Goal: Task Accomplishment & Management: Manage account settings

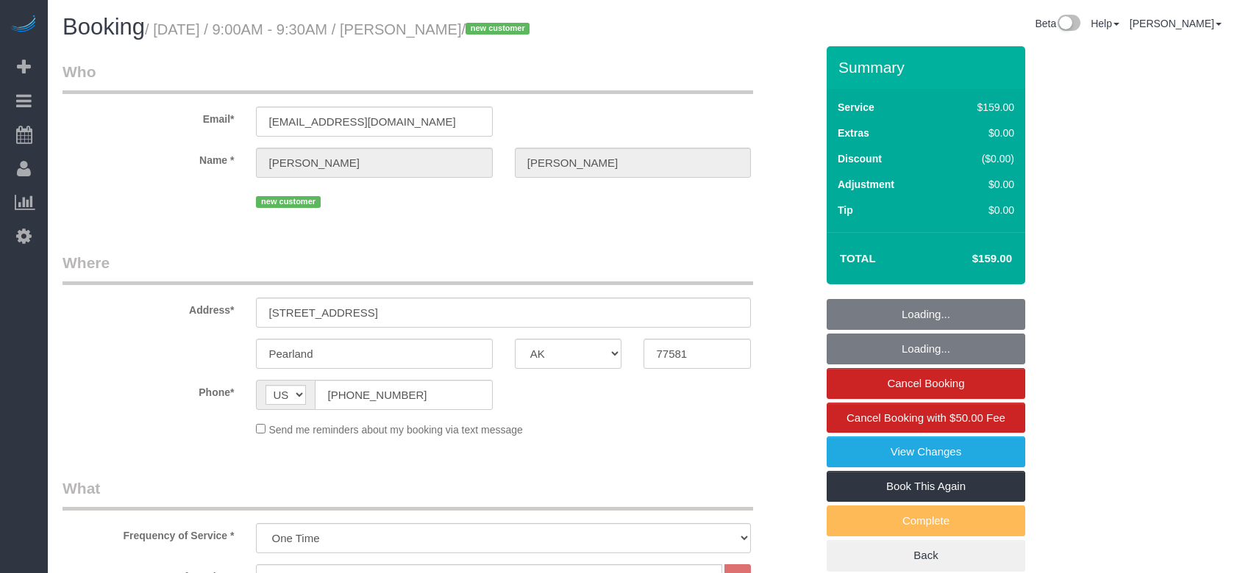
select select "[GEOGRAPHIC_DATA]"
select select "3"
select select "object:1216"
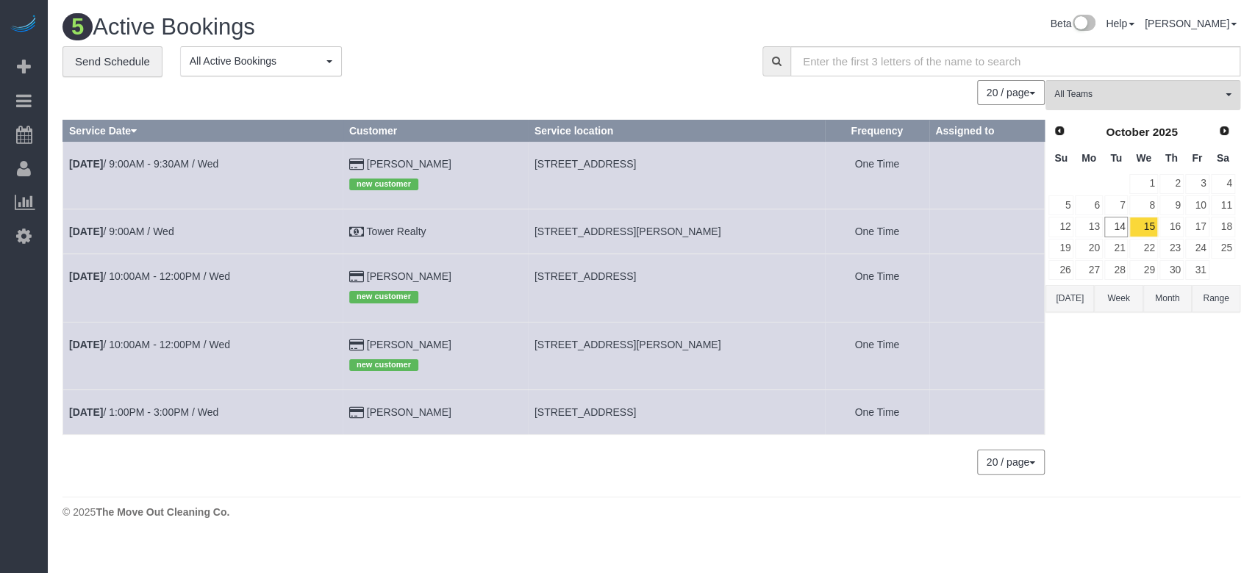
drag, startPoint x: 556, startPoint y: 275, endPoint x: 718, endPoint y: 277, distance: 161.8
click at [636, 277] on span "[STREET_ADDRESS]" at bounding box center [584, 277] width 101 height 12
drag, startPoint x: 729, startPoint y: 278, endPoint x: 554, endPoint y: 268, distance: 174.5
click at [554, 268] on td "[STREET_ADDRESS]" at bounding box center [676, 288] width 297 height 68
copy span "[STREET_ADDRESS]"
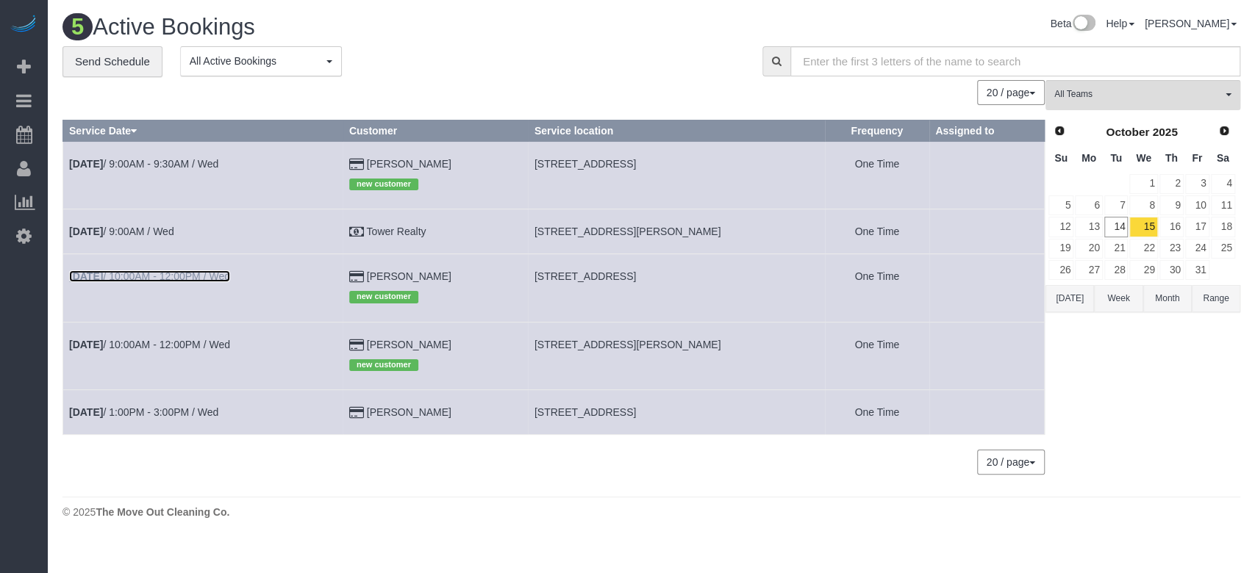
click at [132, 271] on link "[DATE] 10:00AM - 12:00PM / Wed" at bounding box center [149, 277] width 161 height 12
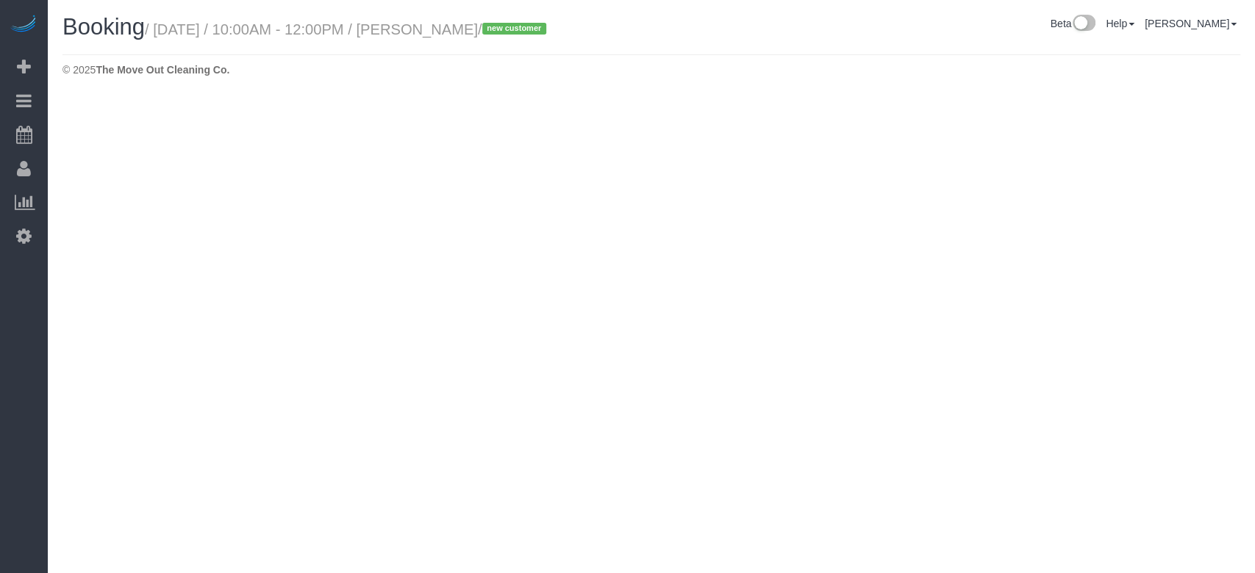
select select "[GEOGRAPHIC_DATA]"
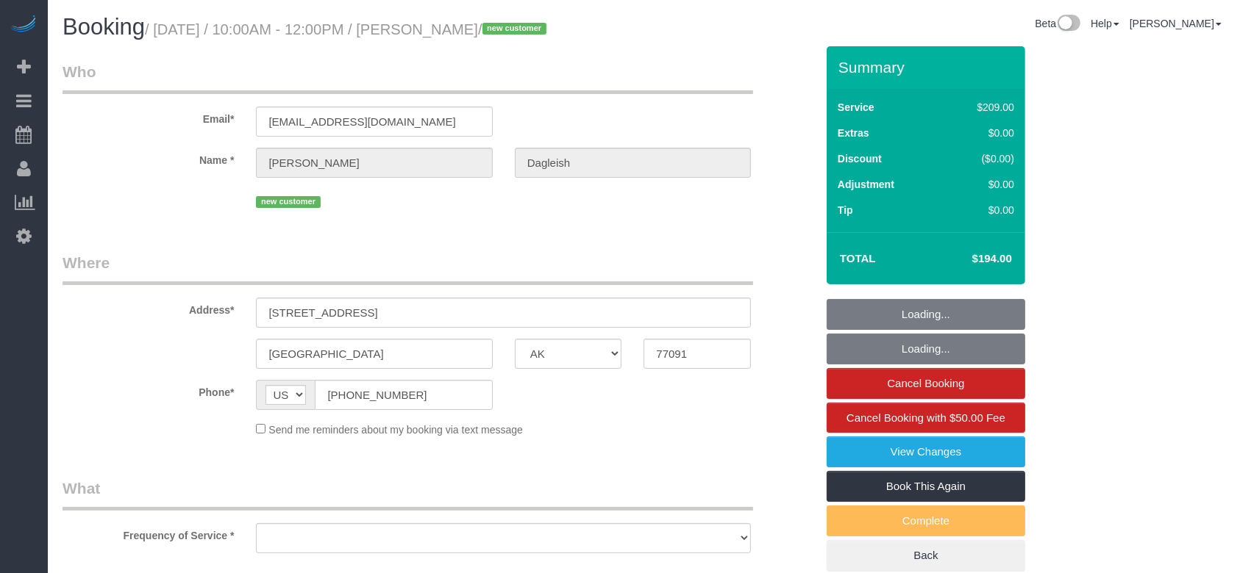
select select "string:fspay-3bbc7cbd-b785-4f8f-b150-b199b7e7e293"
select select "3"
select select "object:1742"
select select "spot22"
select select "object:1759"
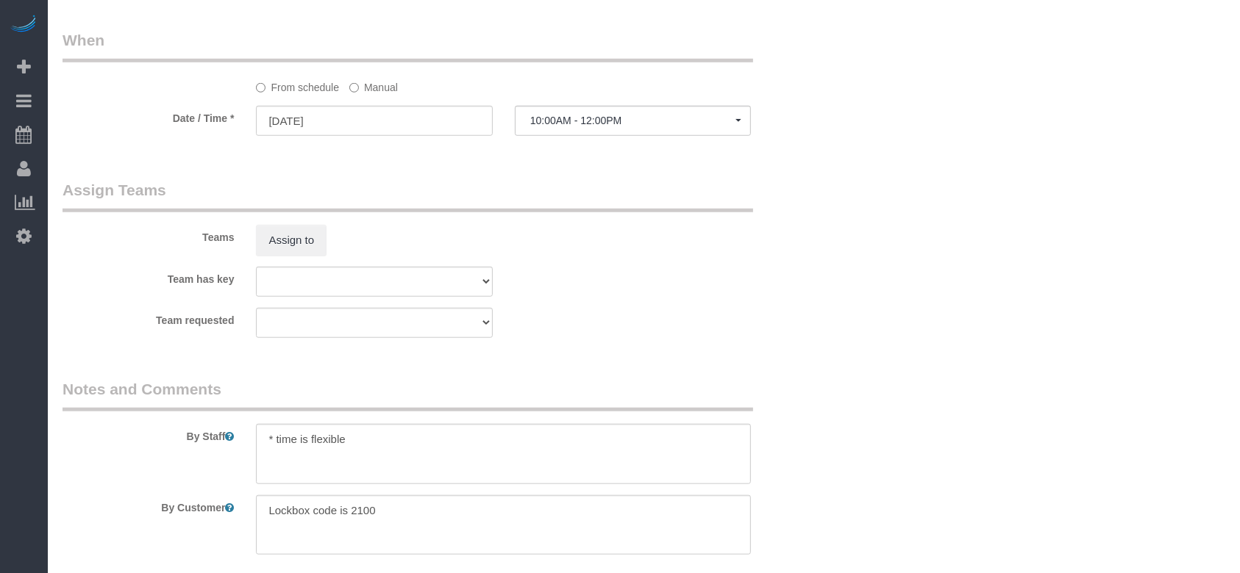
scroll to position [1371, 0]
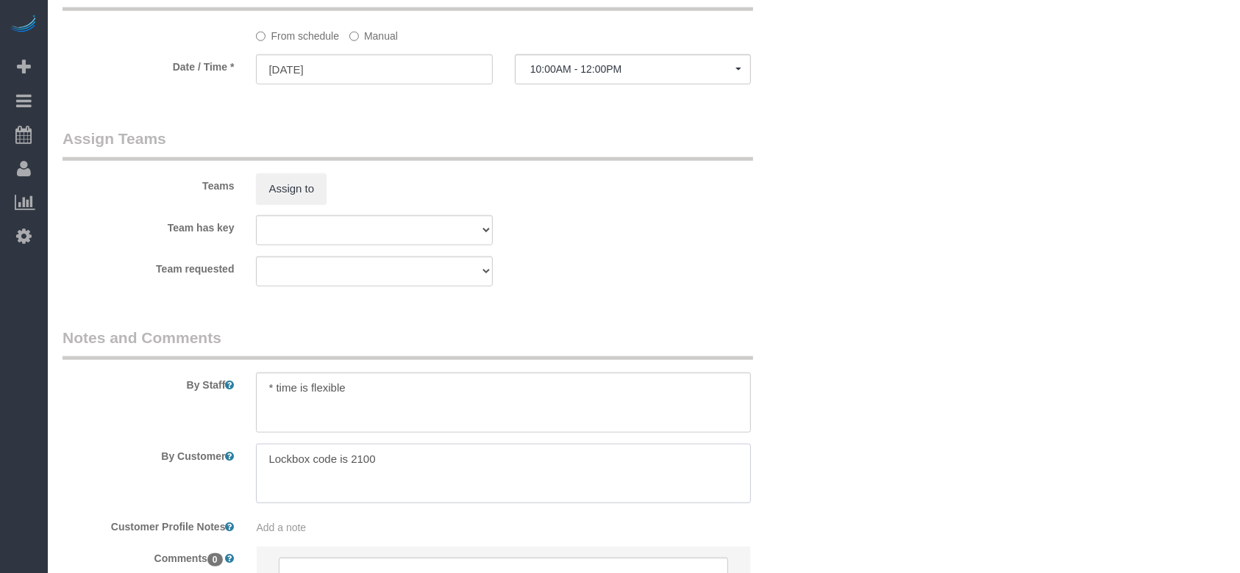
drag, startPoint x: 265, startPoint y: 458, endPoint x: 457, endPoint y: 471, distance: 193.0
click at [457, 471] on textarea at bounding box center [503, 474] width 495 height 60
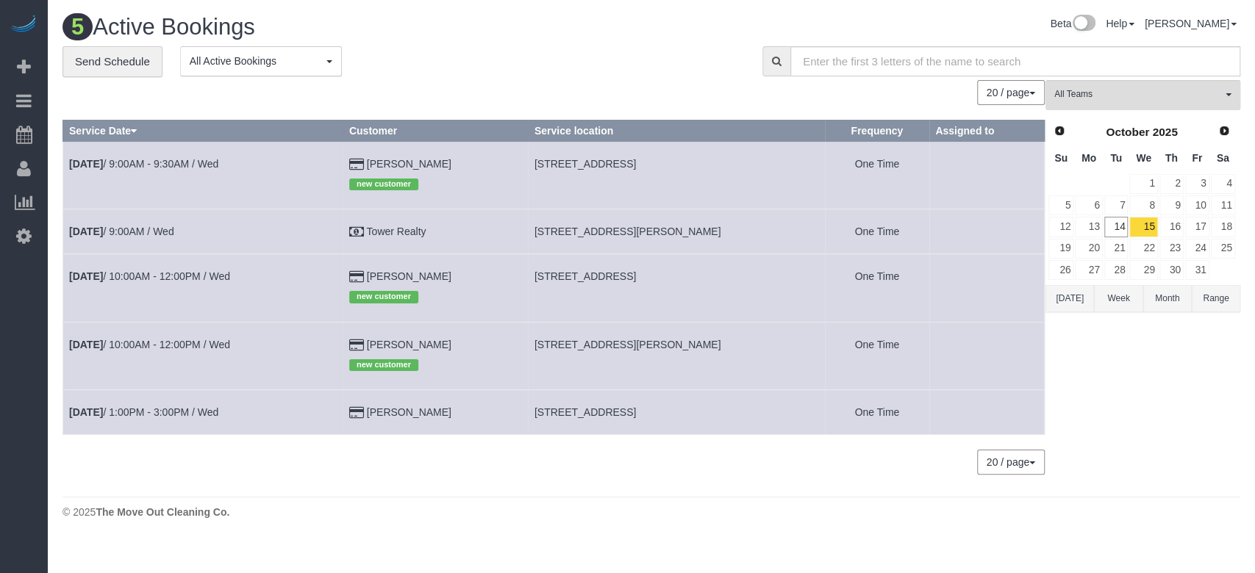
drag, startPoint x: 556, startPoint y: 340, endPoint x: 729, endPoint y: 362, distance: 174.2
click at [729, 362] on td "[STREET_ADDRESS][PERSON_NAME]" at bounding box center [676, 356] width 297 height 68
copy span "[STREET_ADDRESS][PERSON_NAME]"
click at [188, 343] on link "[DATE] 10:00AM - 12:00PM / Wed" at bounding box center [149, 345] width 161 height 12
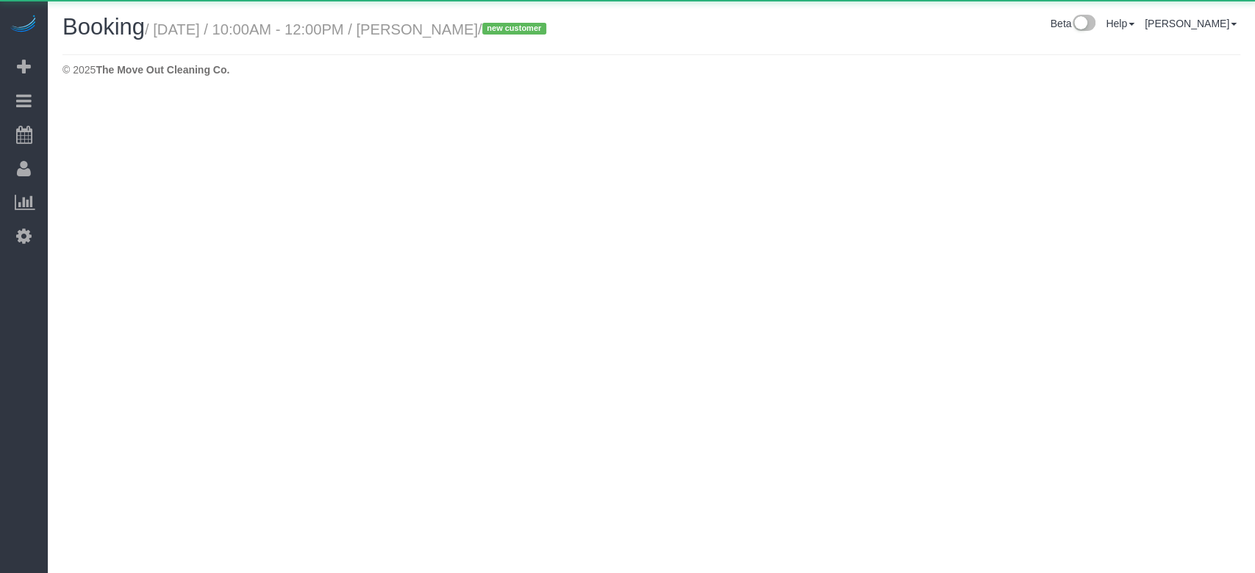
select select "[GEOGRAPHIC_DATA]"
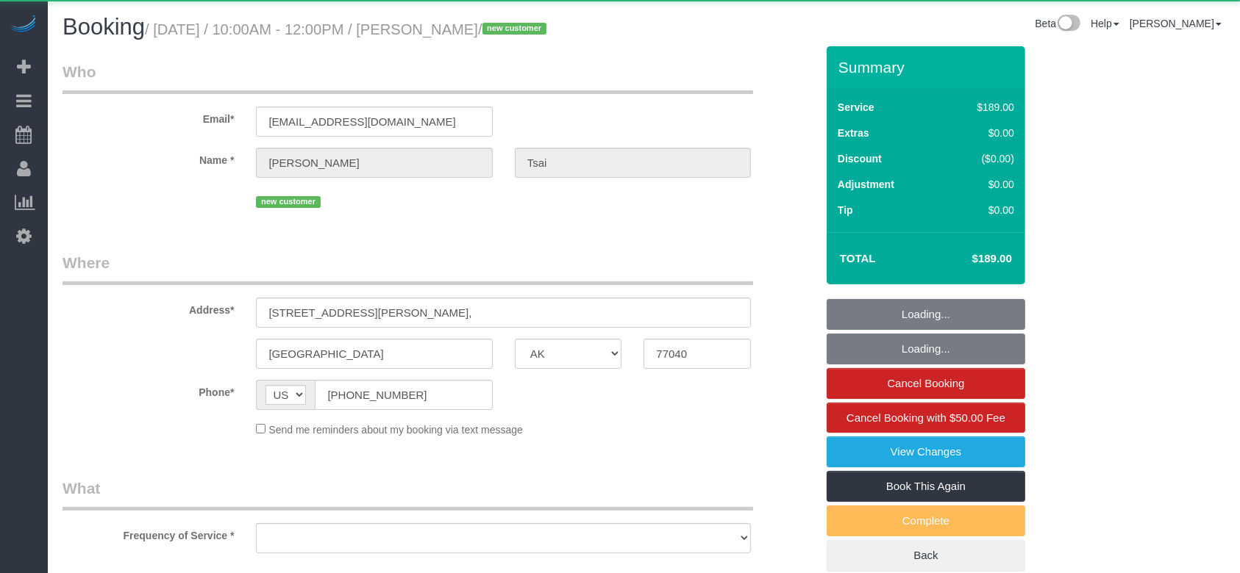
select select "string:fspay-b1879560-671a-419d-b3da-a33aa7e94747"
select select "object:2245"
select select "3"
select select "spot43"
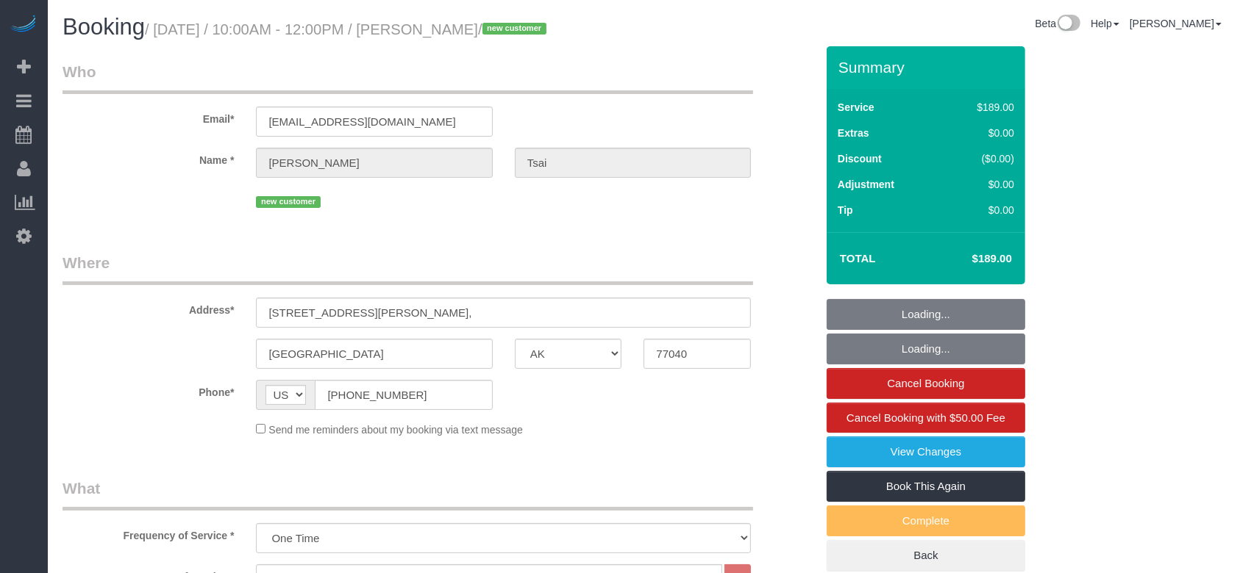
select select "object:2307"
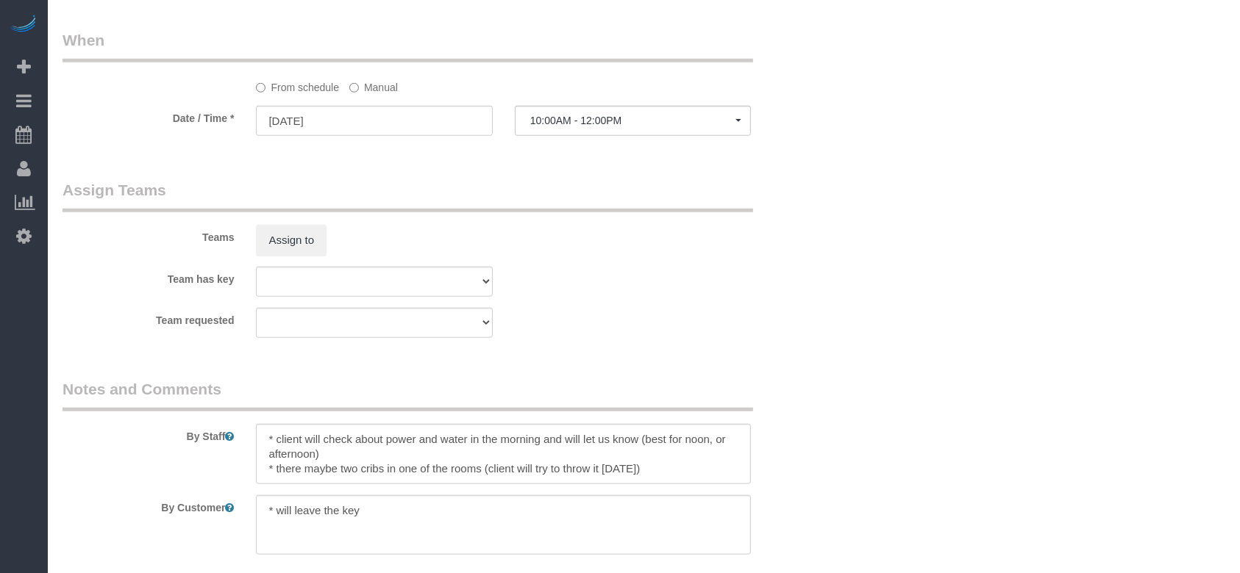
scroll to position [1384, 0]
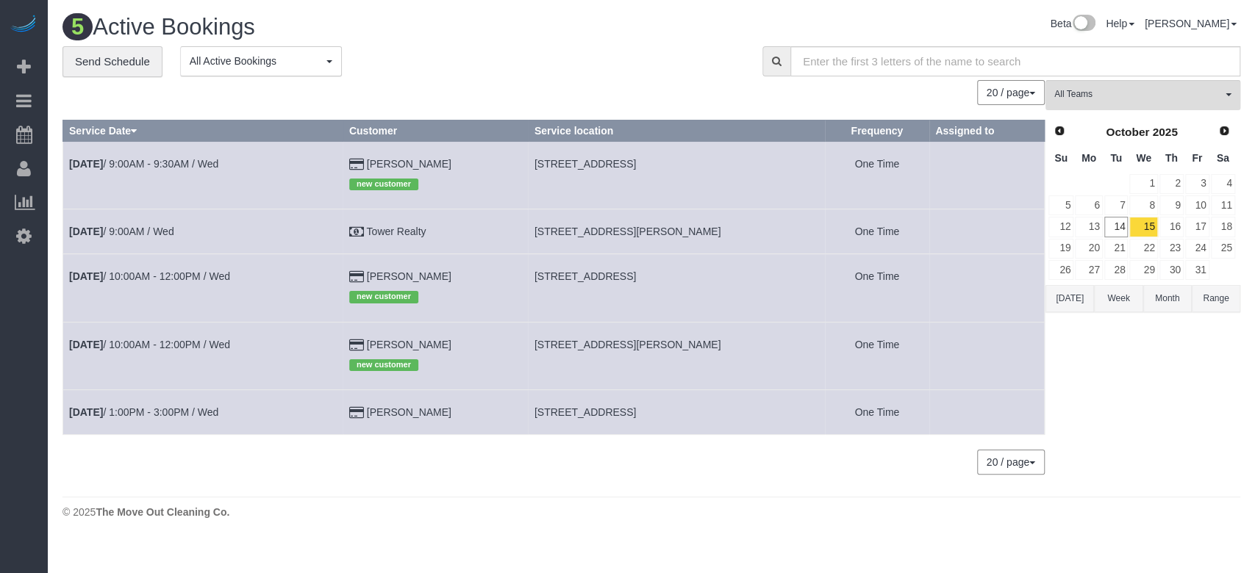
drag, startPoint x: 553, startPoint y: 414, endPoint x: 724, endPoint y: 418, distance: 171.3
click at [724, 418] on td "[STREET_ADDRESS]" at bounding box center [676, 412] width 297 height 45
copy span "[STREET_ADDRESS]"
click at [179, 415] on link "[DATE] 1:00PM - 3:00PM / Wed" at bounding box center [143, 413] width 149 height 12
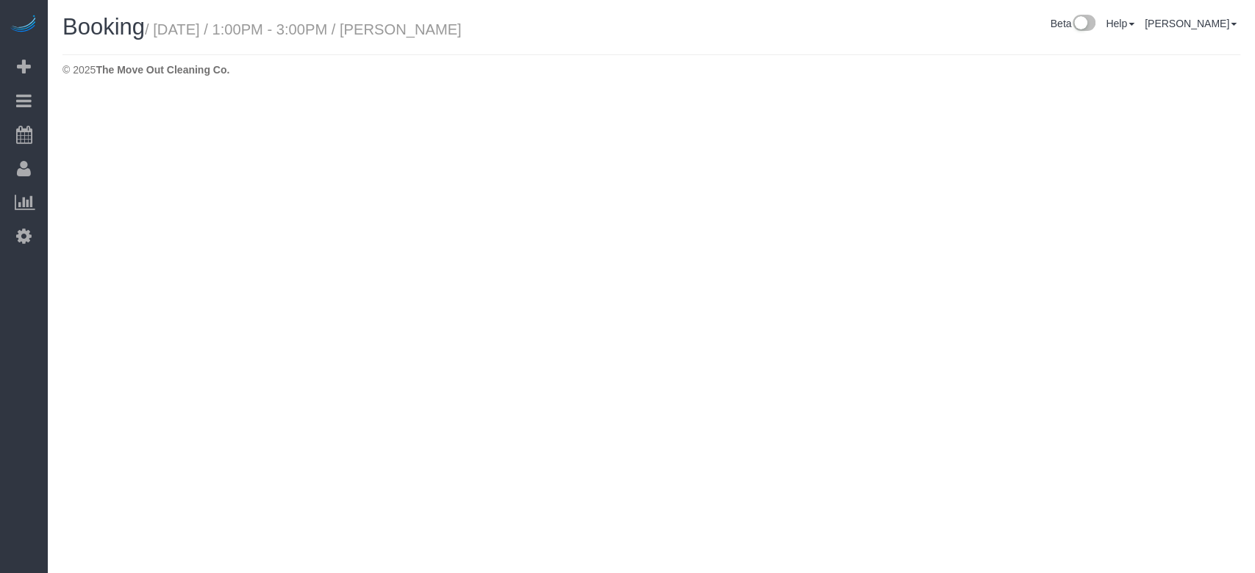
select select "[GEOGRAPHIC_DATA]"
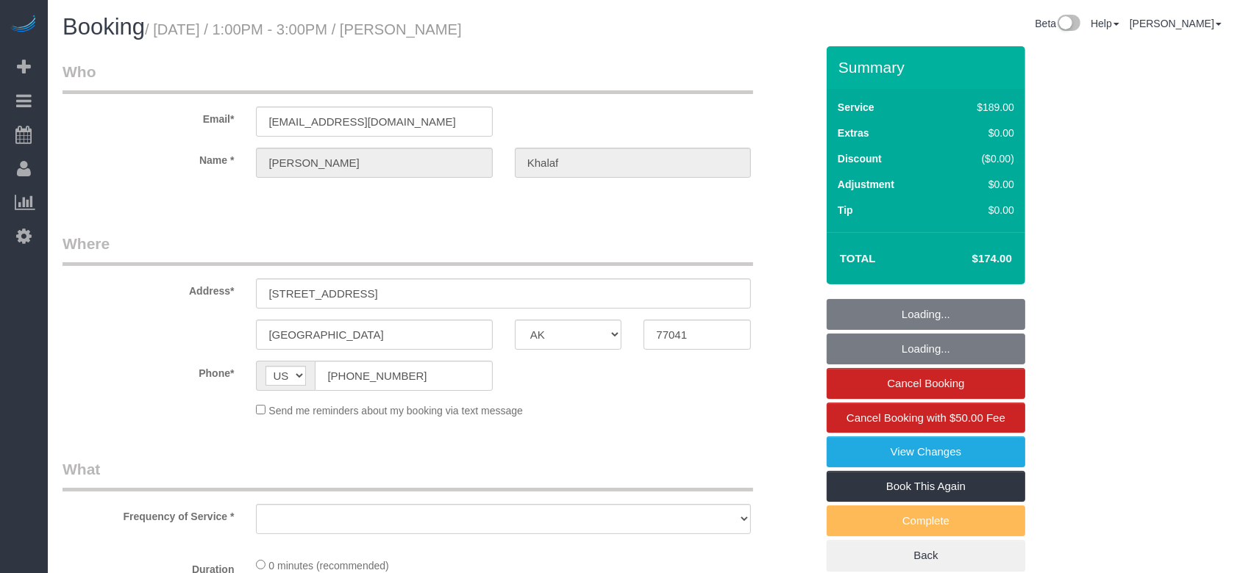
select select "object:2766"
select select "string:fspay-b14bca1f-e26c-47f1-8ad8-ad85069ad83b"
select select "3"
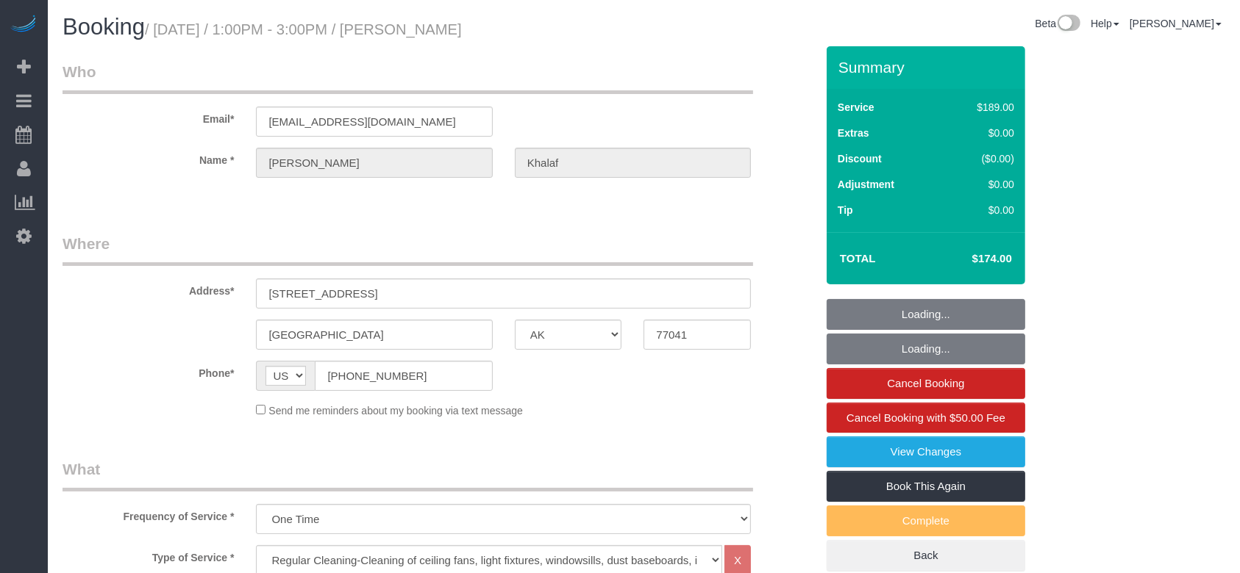
select select "object:2853"
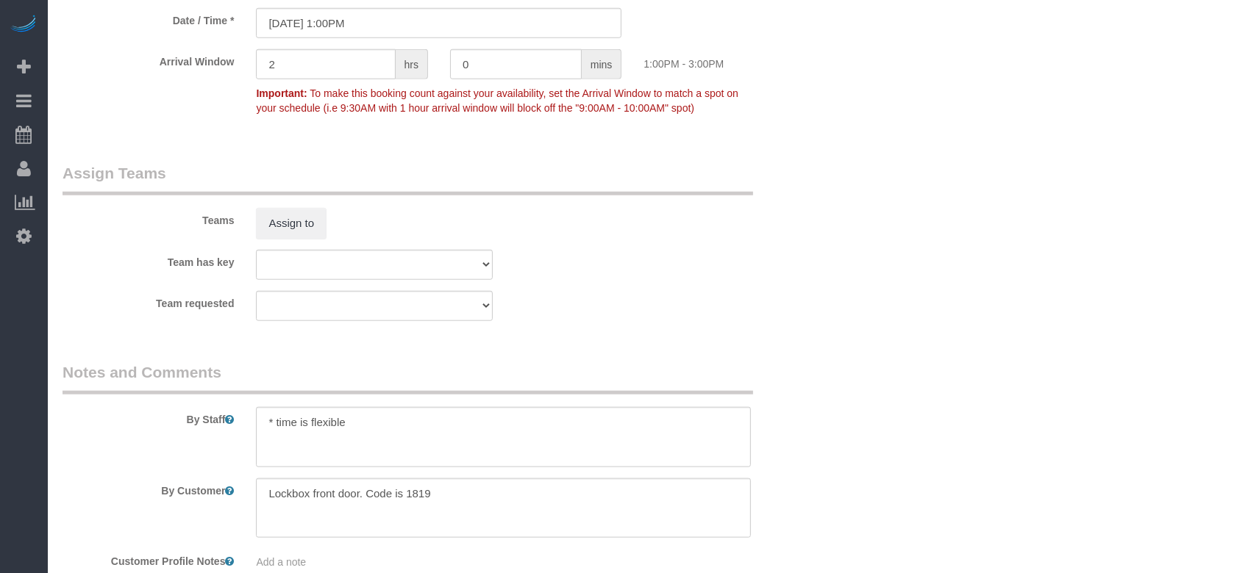
scroll to position [1515, 0]
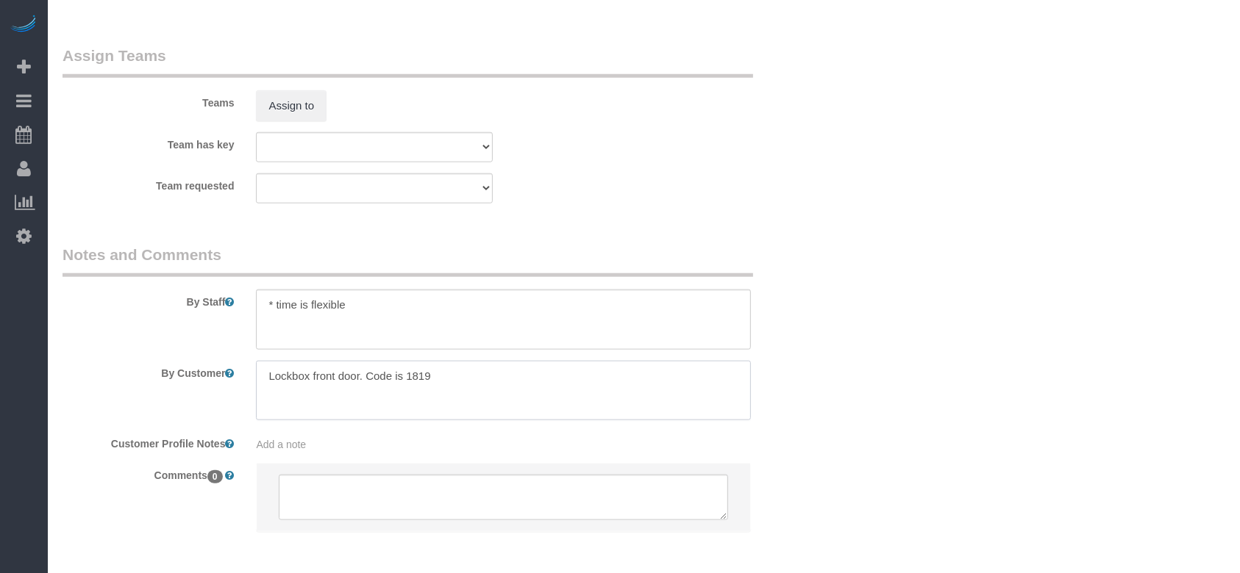
drag, startPoint x: 265, startPoint y: 373, endPoint x: 495, endPoint y: 385, distance: 229.7
click at [495, 385] on textarea at bounding box center [503, 391] width 495 height 60
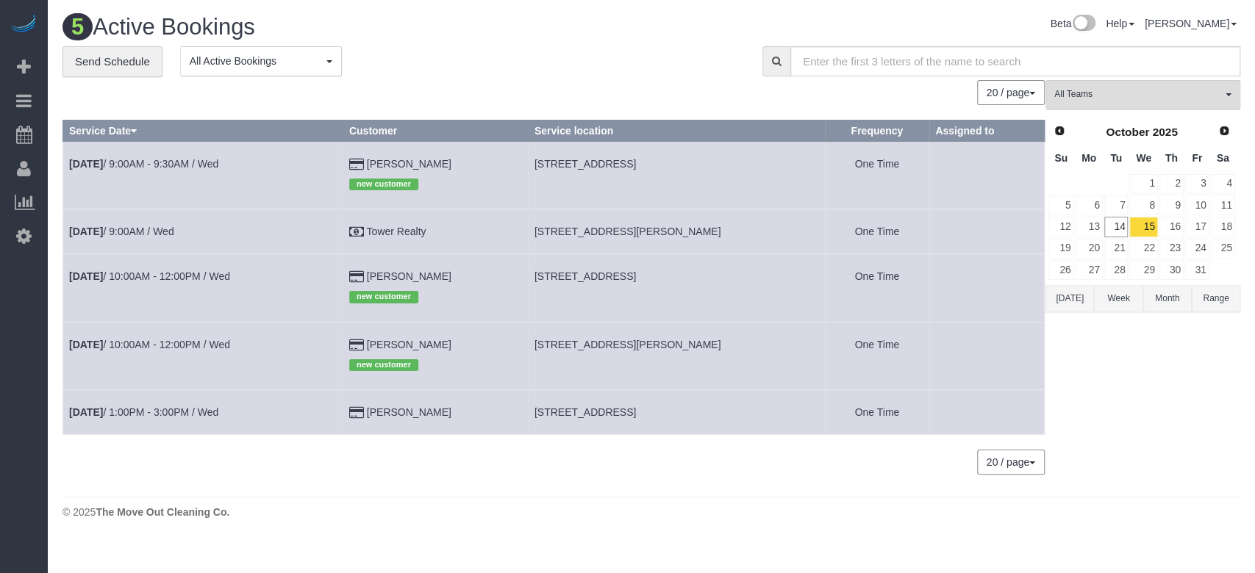
click at [1079, 291] on button "[DATE]" at bounding box center [1069, 298] width 49 height 27
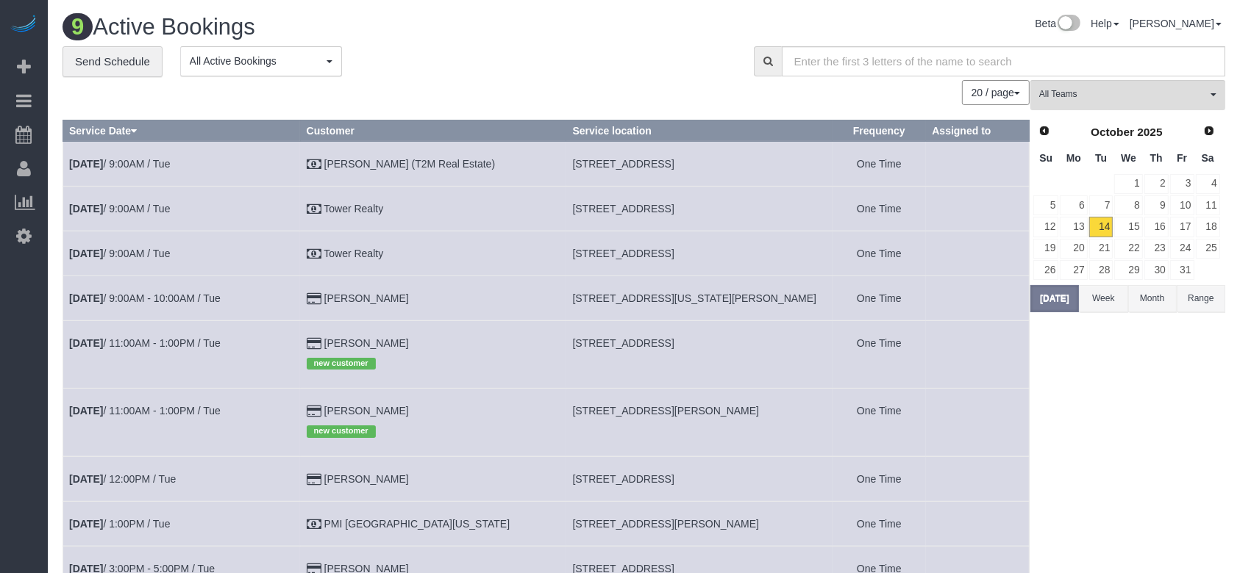
drag, startPoint x: 550, startPoint y: 160, endPoint x: 759, endPoint y: 151, distance: 209.0
click at [759, 151] on td "[STREET_ADDRESS]" at bounding box center [699, 163] width 266 height 45
copy span "[STREET_ADDRESS]"
